Goal: Check status: Check status

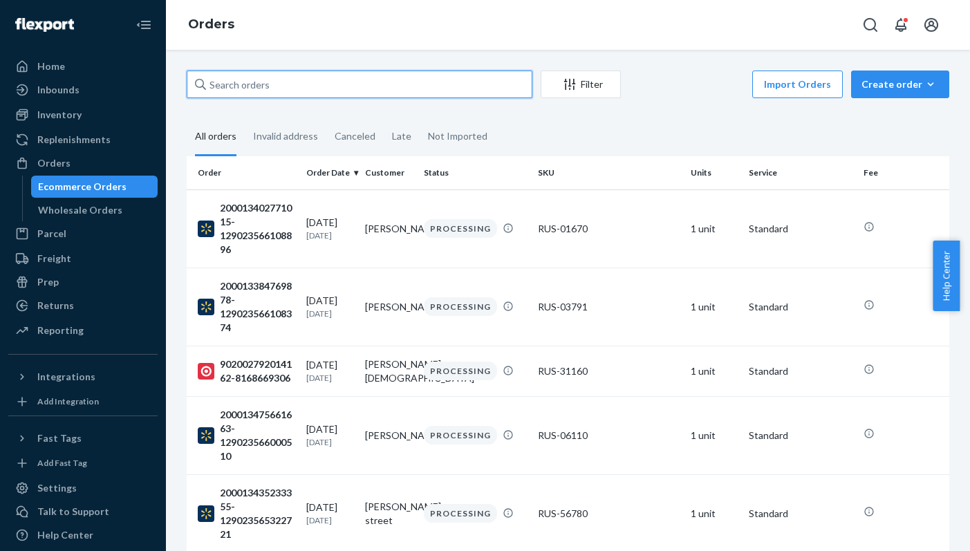
click at [272, 84] on input "text" at bounding box center [360, 85] width 346 height 28
paste input "1404760"
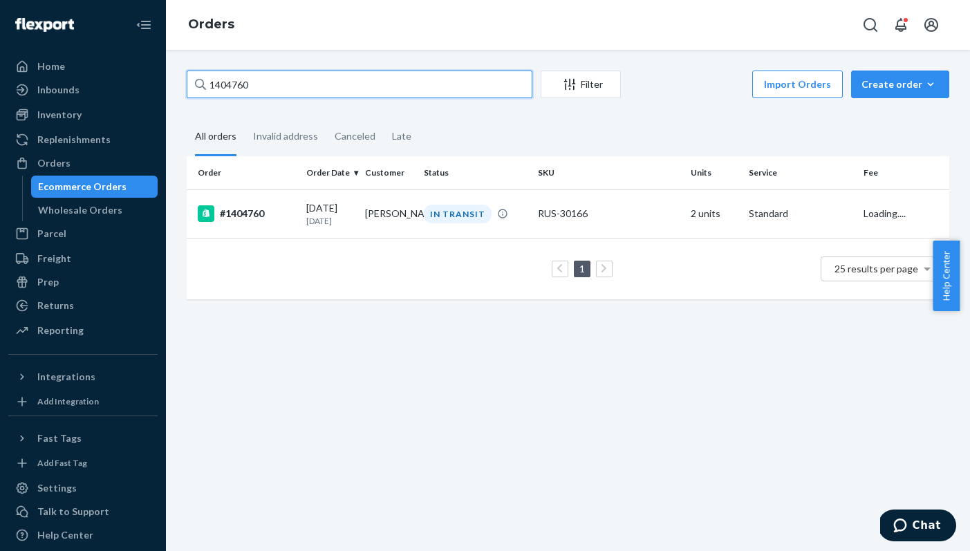
type input "1404760"
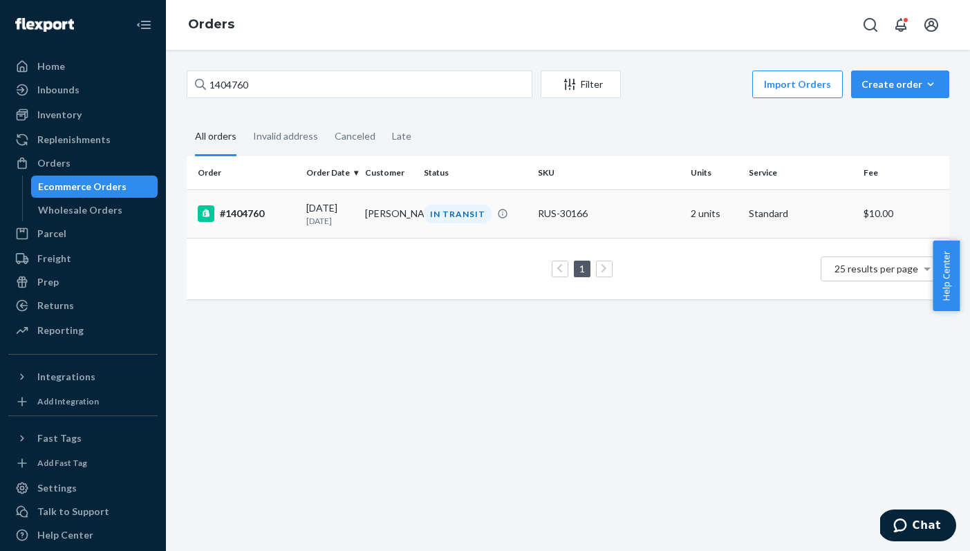
click at [251, 212] on div "#1404760" at bounding box center [247, 213] width 98 height 17
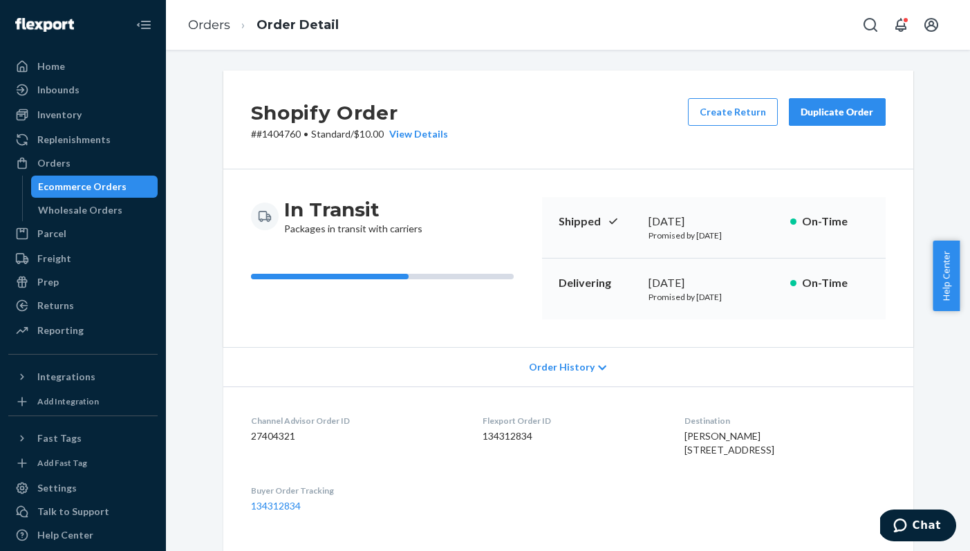
scroll to position [456, 0]
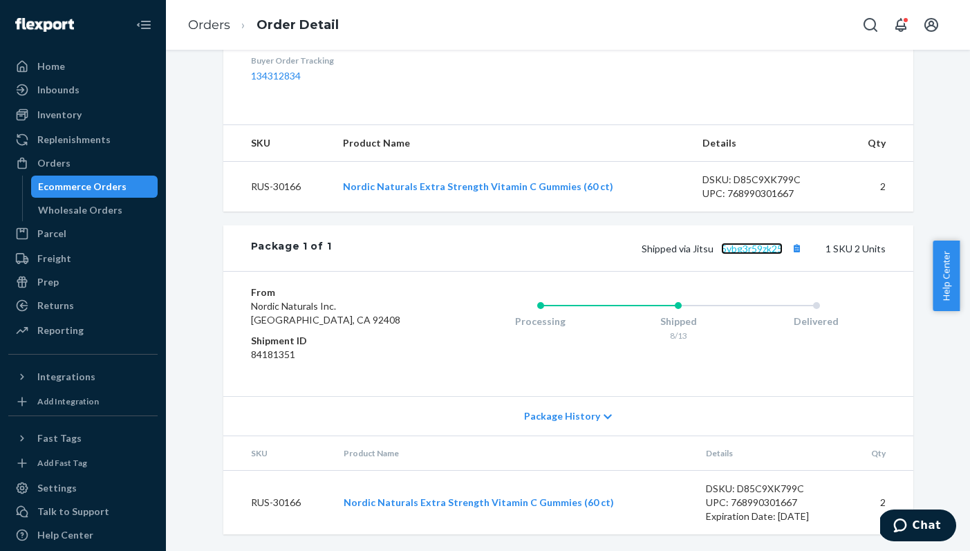
click at [732, 252] on link "5vbg3r59zk25" at bounding box center [752, 249] width 62 height 12
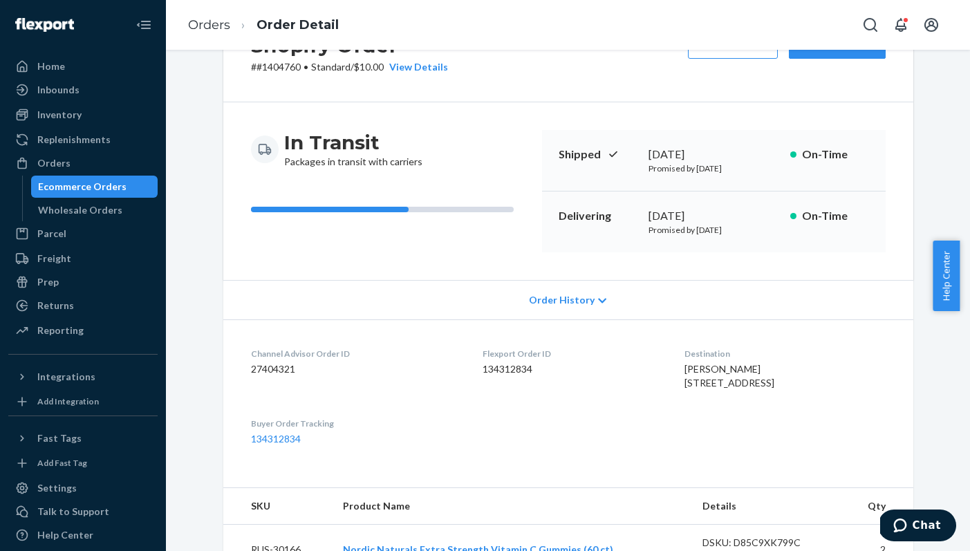
scroll to position [0, 0]
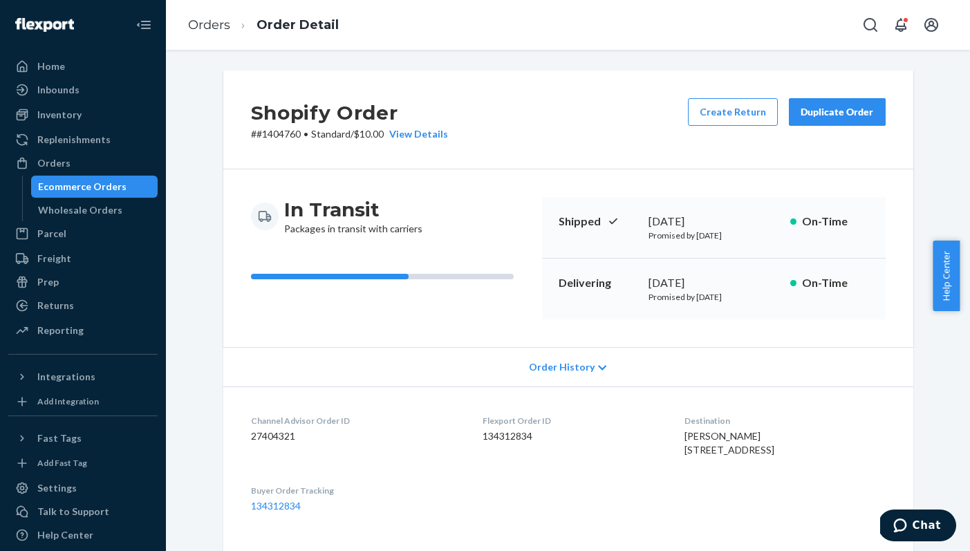
drag, startPoint x: 754, startPoint y: 294, endPoint x: 639, endPoint y: 297, distance: 115.5
click at [639, 297] on div "Delivering [DATE] Promised by [DATE] On-Time" at bounding box center [714, 289] width 344 height 61
copy p "Promised by [DATE]"
